Goal: Information Seeking & Learning: Learn about a topic

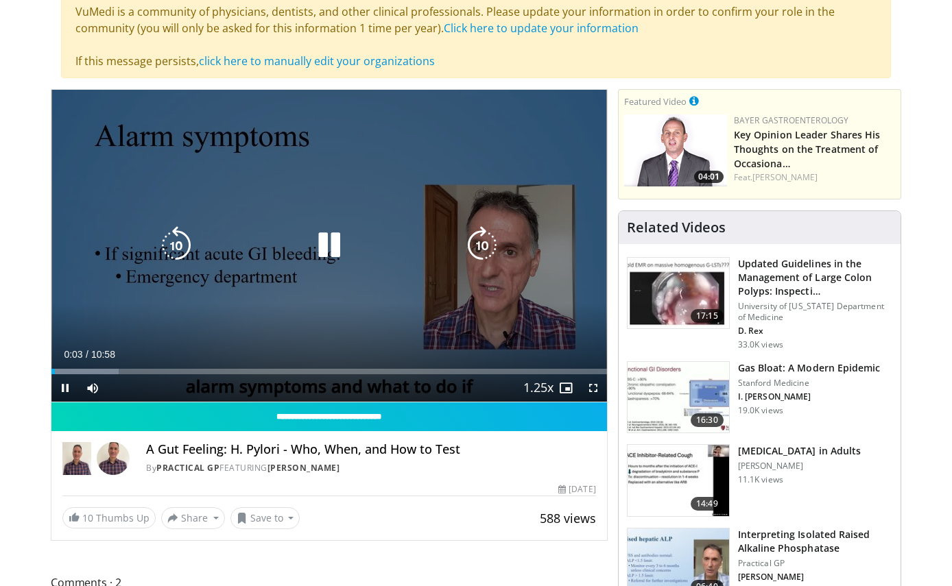
scroll to position [157, 0]
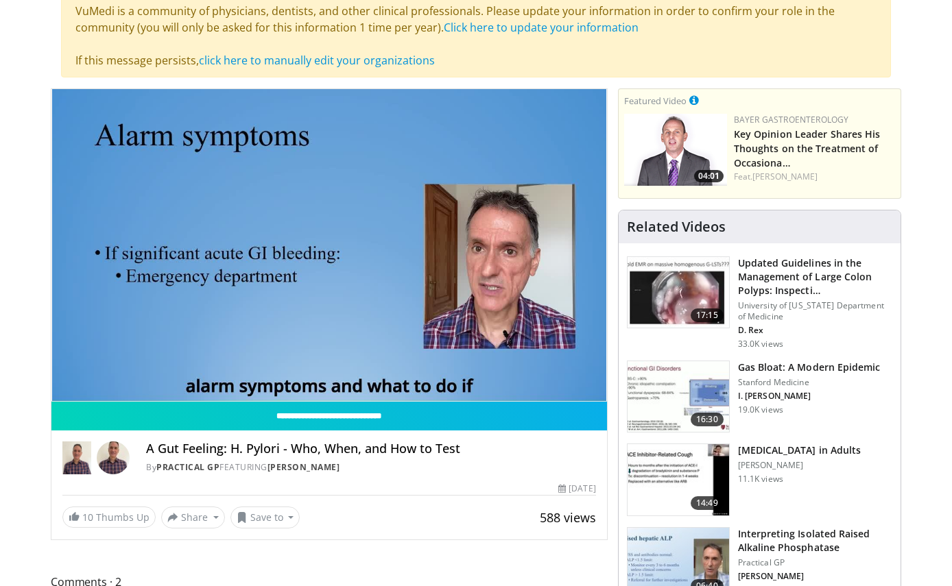
click at [597, 401] on span "Video Player" at bounding box center [592, 414] width 27 height 27
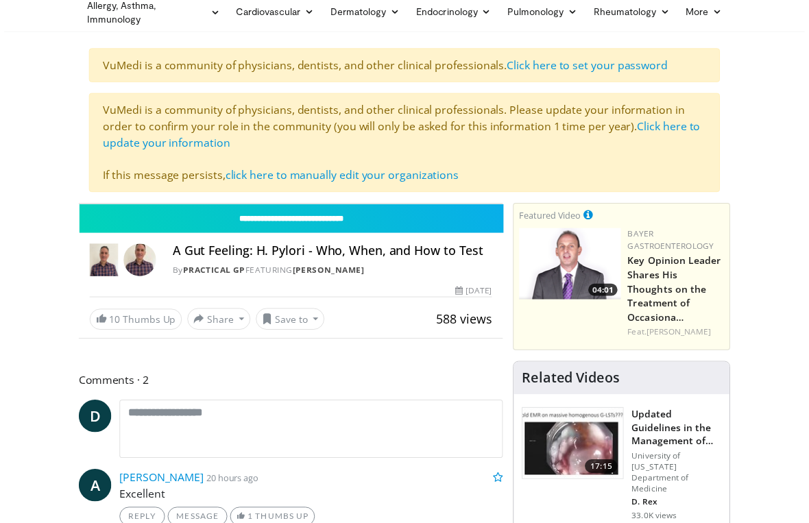
scroll to position [16, 0]
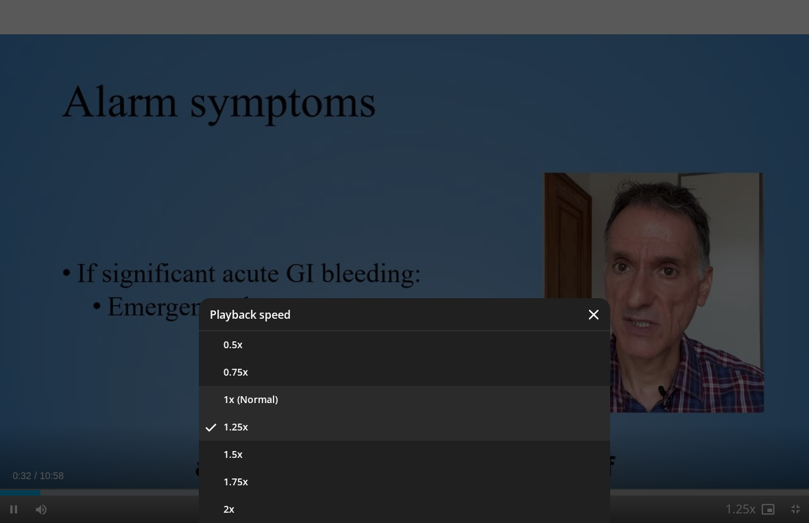
click at [293, 396] on button "1x (Normal)" at bounding box center [404, 399] width 411 height 27
